Goal: Information Seeking & Learning: Learn about a topic

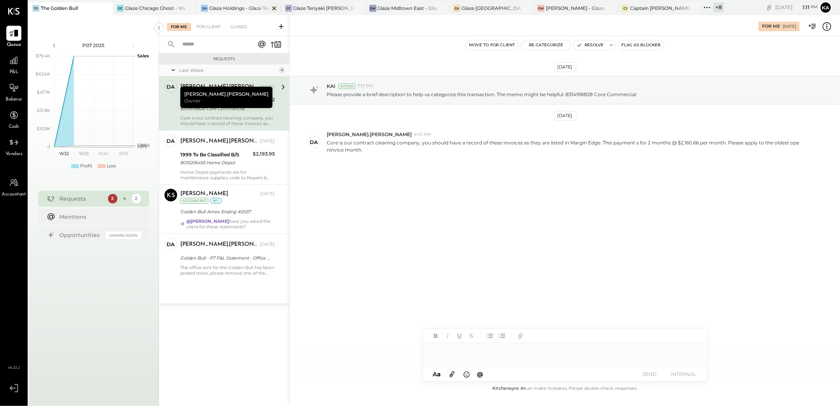
click at [243, 6] on div "Glaze Holdings - Glaze Teriyaki Holdings LLC" at bounding box center [239, 8] width 60 height 7
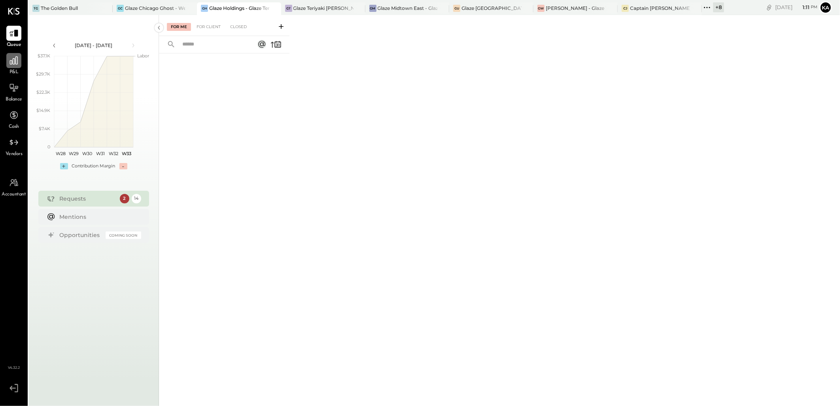
click at [13, 65] on icon at bounding box center [14, 60] width 10 height 10
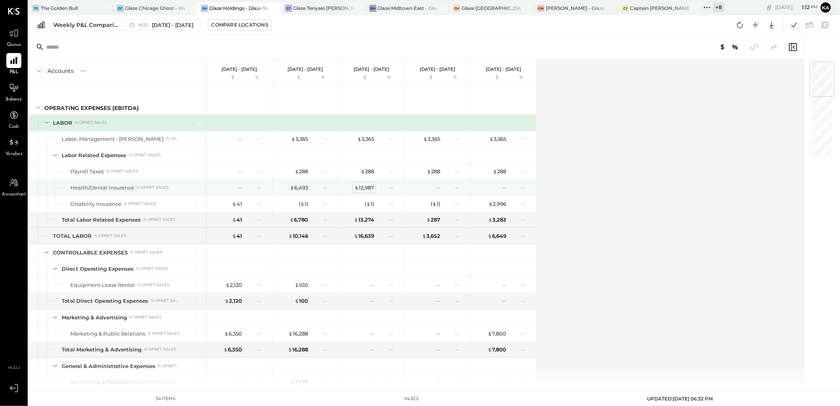
click at [362, 188] on div "$ 12,987" at bounding box center [364, 188] width 20 height 8
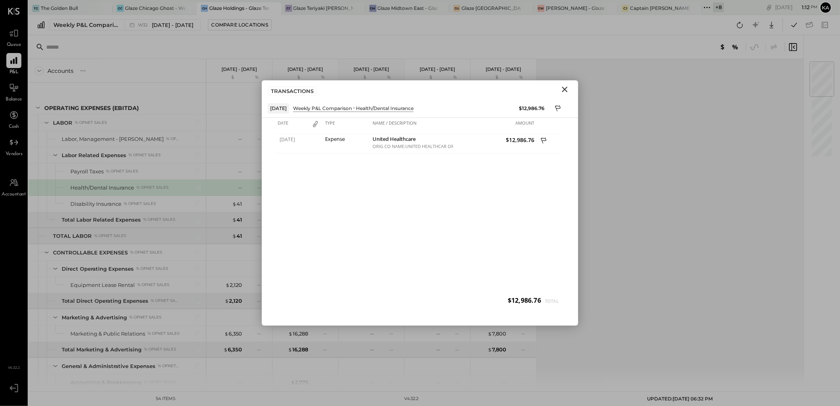
click at [563, 89] on icon "Close" at bounding box center [564, 89] width 9 height 9
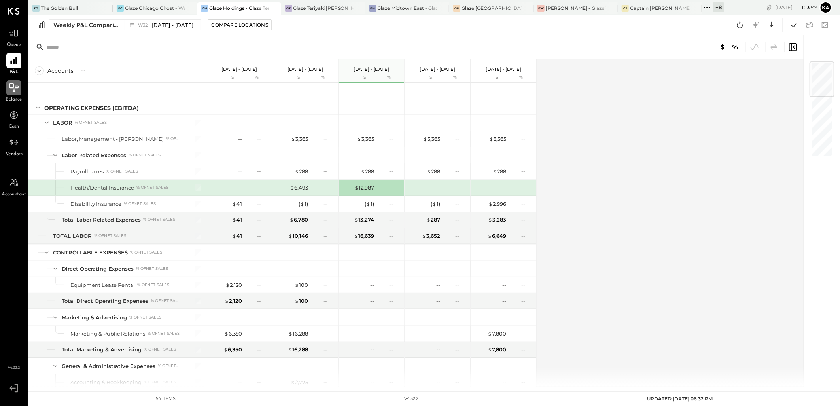
click at [15, 92] on icon at bounding box center [14, 88] width 10 height 10
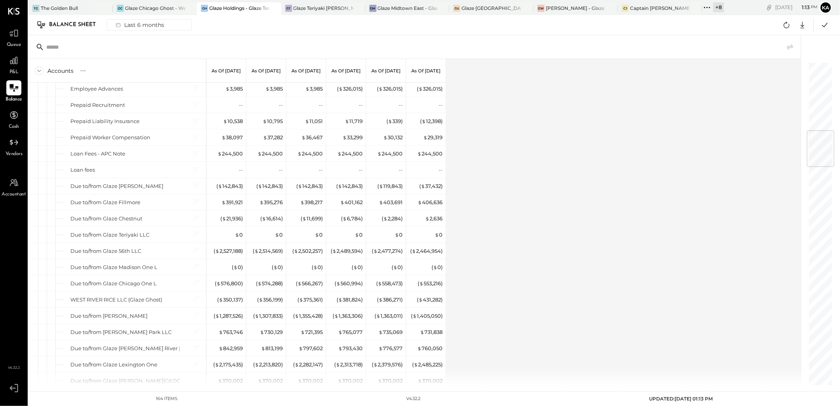
scroll to position [571, 0]
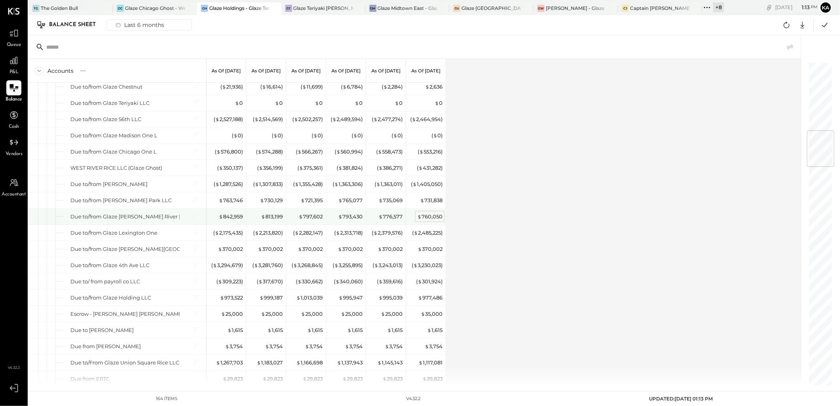
click at [424, 219] on div "$ 760,050" at bounding box center [429, 217] width 25 height 8
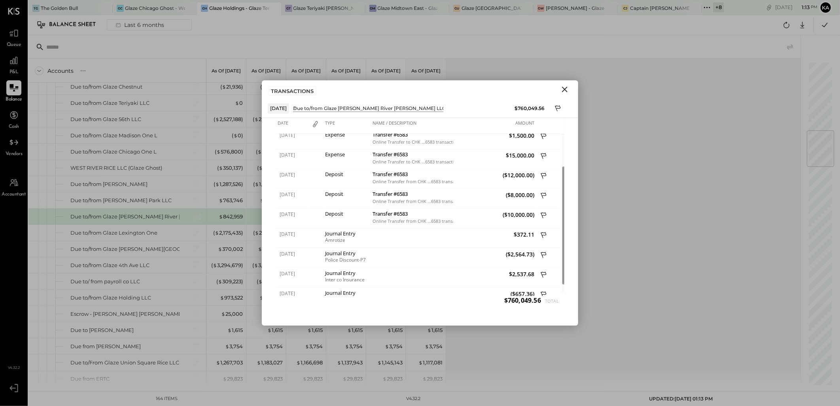
click at [566, 92] on icon "Close" at bounding box center [564, 89] width 9 height 9
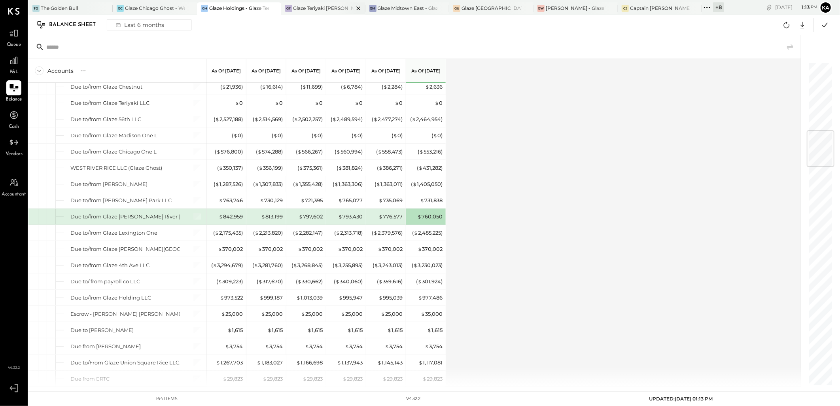
click at [333, 6] on div "Glaze Teriyaki [PERSON_NAME] Street - [PERSON_NAME] River [PERSON_NAME] LLC" at bounding box center [323, 8] width 60 height 7
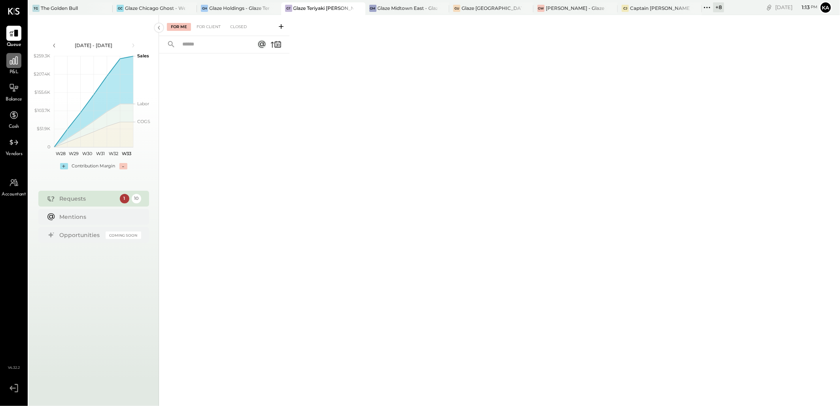
click at [13, 66] on div at bounding box center [13, 60] width 15 height 15
